Goal: Information Seeking & Learning: Compare options

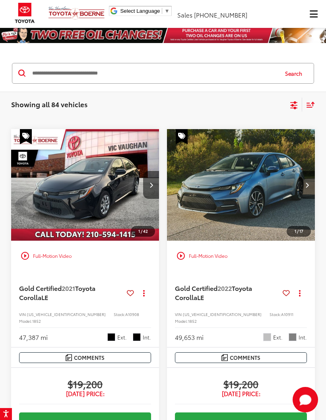
click at [295, 107] on icon "Select filters" at bounding box center [294, 108] width 7 height 3
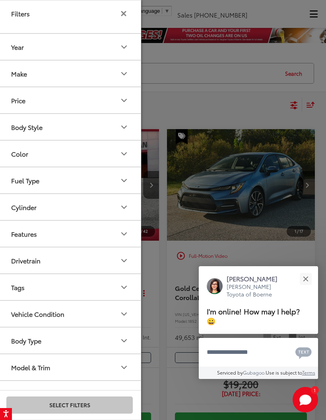
click at [128, 77] on icon "Make" at bounding box center [124, 74] width 10 height 10
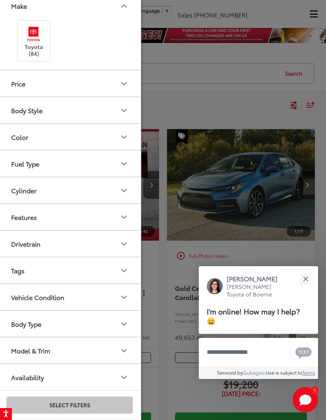
scroll to position [67, 0]
click at [128, 329] on button "Body Type" at bounding box center [69, 324] width 143 height 26
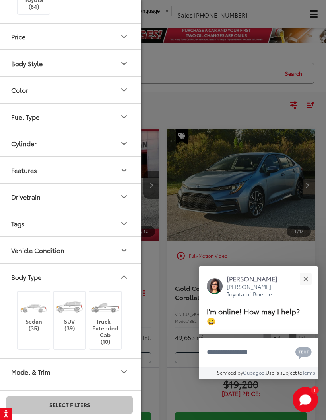
scroll to position [125, 0]
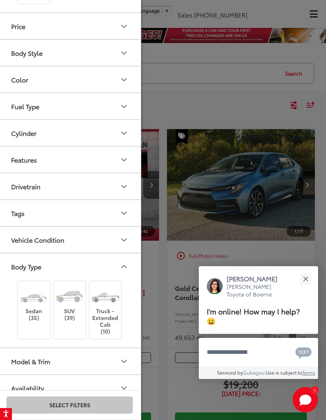
click at [71, 304] on img at bounding box center [70, 296] width 30 height 22
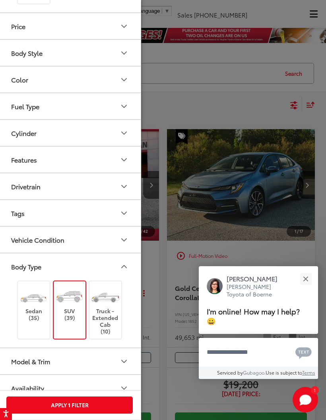
click at [103, 404] on button "Apply 1 Filter" at bounding box center [69, 404] width 127 height 17
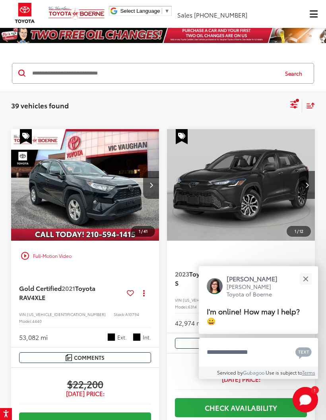
click at [292, 108] on icon "Select filters" at bounding box center [294, 105] width 10 height 10
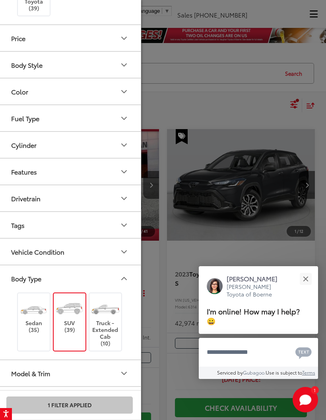
click at [125, 66] on icon "Body Style" at bounding box center [124, 65] width 10 height 10
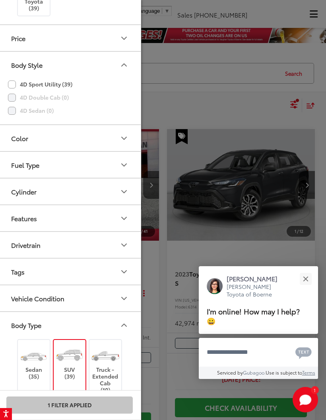
click at [128, 164] on icon "Fuel Type" at bounding box center [124, 165] width 10 height 10
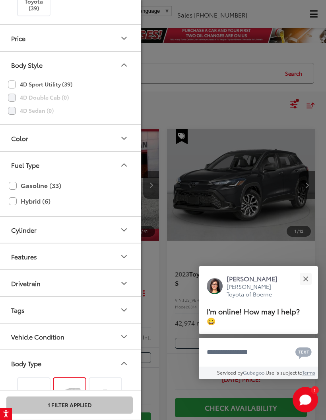
click at [124, 232] on icon "Cylinder" at bounding box center [124, 230] width 10 height 10
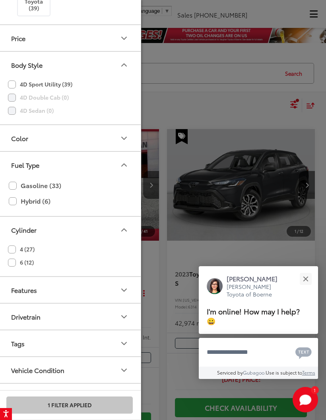
click at [13, 263] on label "6 (12)" at bounding box center [21, 262] width 26 height 13
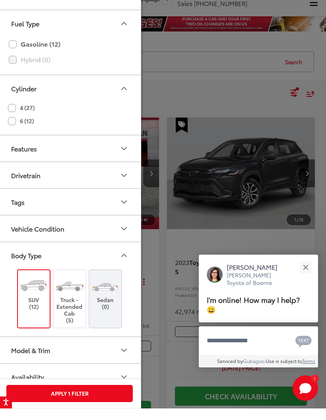
scroll to position [235, 0]
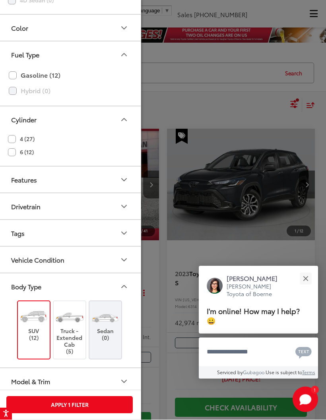
click at [123, 381] on icon "Model & Trim" at bounding box center [124, 382] width 10 height 10
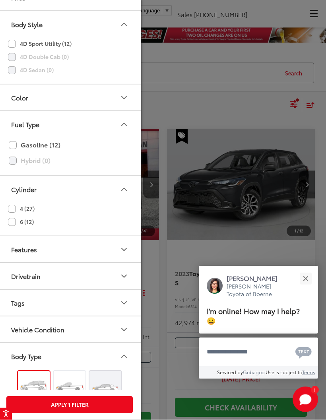
scroll to position [188, 0]
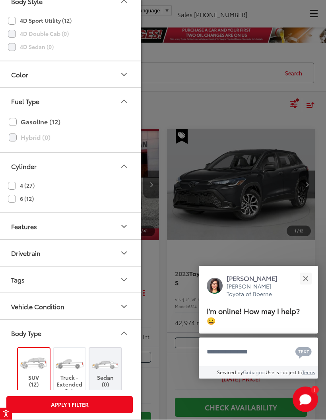
click at [14, 201] on label "6 (12)" at bounding box center [21, 198] width 26 height 13
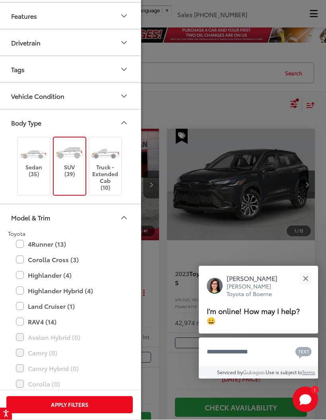
scroll to position [400, 0]
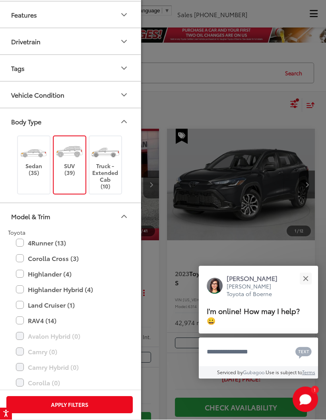
click at [22, 272] on label "Highlander (4)" at bounding box center [69, 274] width 107 height 14
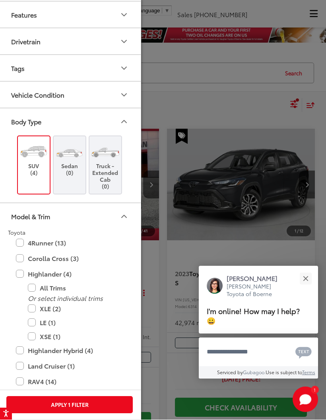
click at [33, 285] on label "All Trims" at bounding box center [76, 288] width 96 height 14
